Goal: Task Accomplishment & Management: Manage account settings

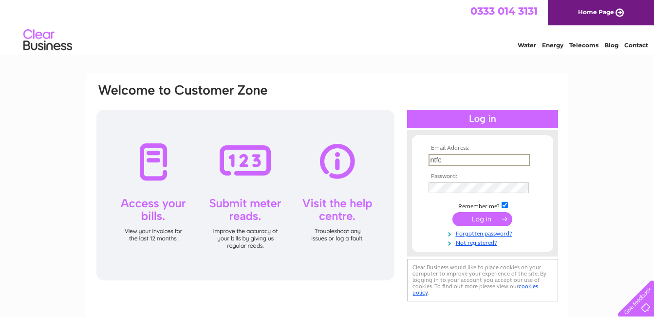
type input "ntfcyouthtreasurer@outlook.com"
click at [452, 212] on input "submit" at bounding box center [482, 219] width 60 height 14
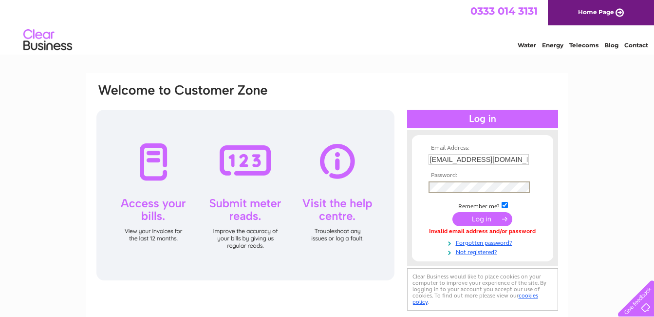
click at [452, 212] on input "submit" at bounding box center [482, 219] width 60 height 14
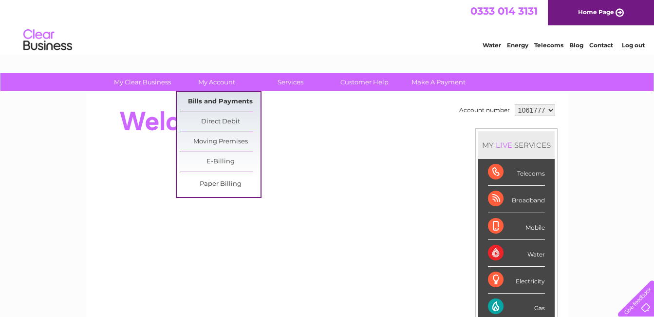
click at [218, 95] on link "Bills and Payments" at bounding box center [220, 101] width 80 height 19
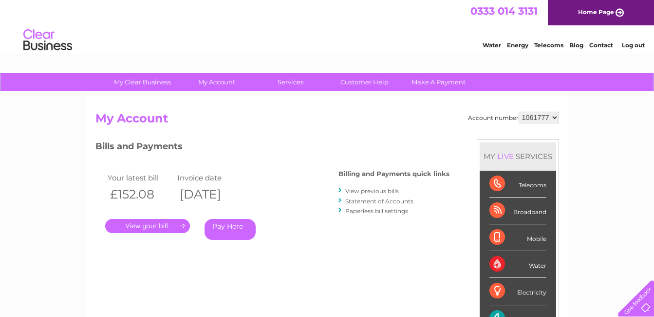
click at [139, 229] on link "." at bounding box center [147, 226] width 85 height 14
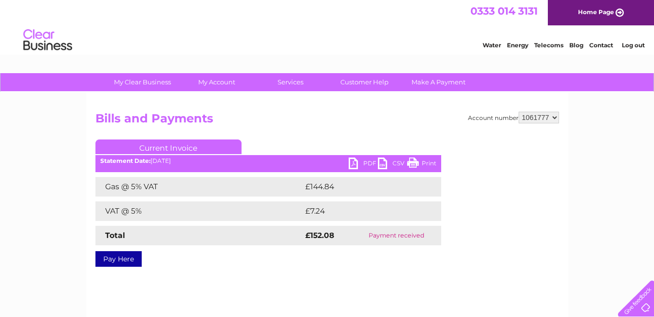
click at [324, 187] on td "£144.84" at bounding box center [363, 186] width 121 height 19
click at [363, 165] on link "PDF" at bounding box center [363, 164] width 29 height 14
